Goal: Task Accomplishment & Management: Use online tool/utility

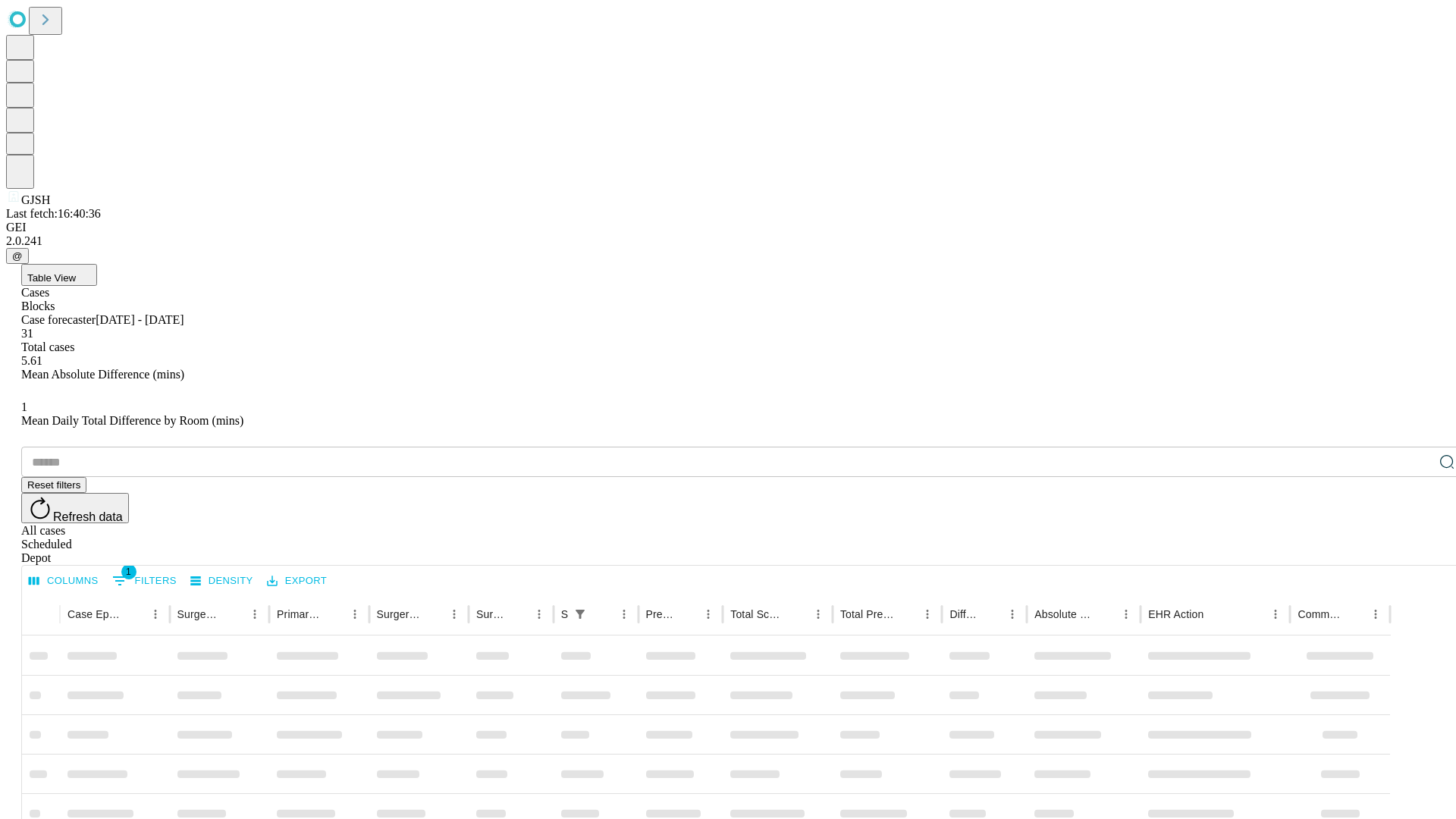
click at [1417, 552] on div "Depot" at bounding box center [743, 558] width 1444 height 13
